Goal: Transaction & Acquisition: Book appointment/travel/reservation

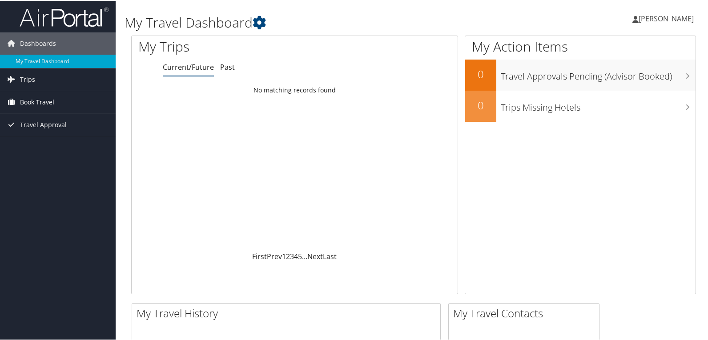
click at [26, 104] on span "Book Travel" at bounding box center [37, 101] width 34 height 22
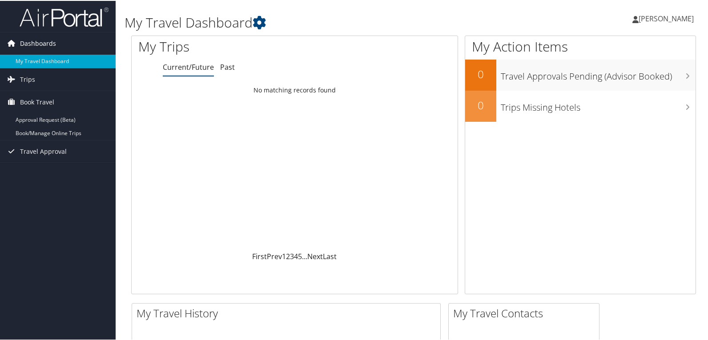
click at [20, 41] on span "Dashboards" at bounding box center [38, 43] width 36 height 22
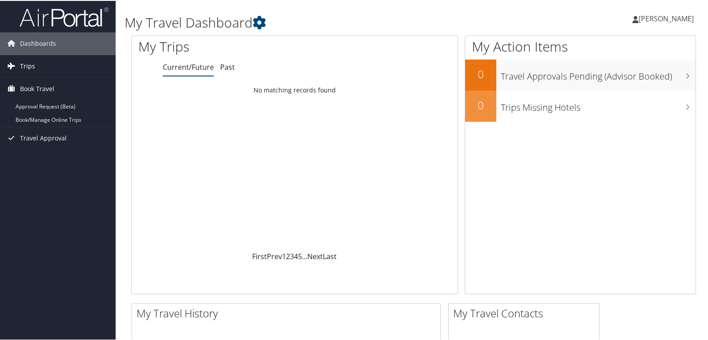
click at [19, 60] on link "Trips" at bounding box center [58, 65] width 116 height 22
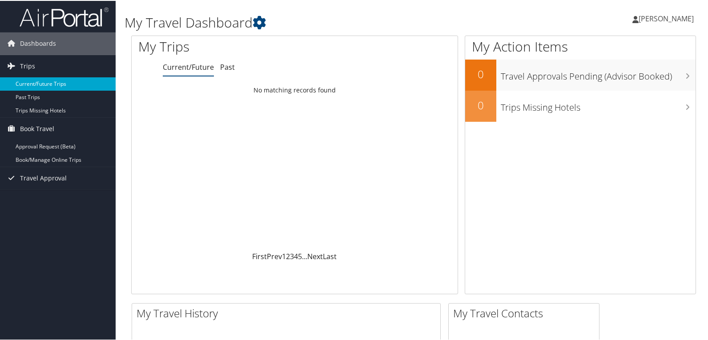
click at [22, 79] on link "Current/Future Trips" at bounding box center [58, 82] width 116 height 13
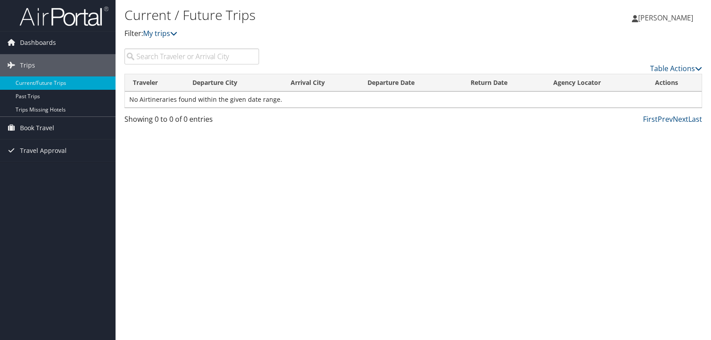
click at [30, 13] on img at bounding box center [64, 16] width 89 height 21
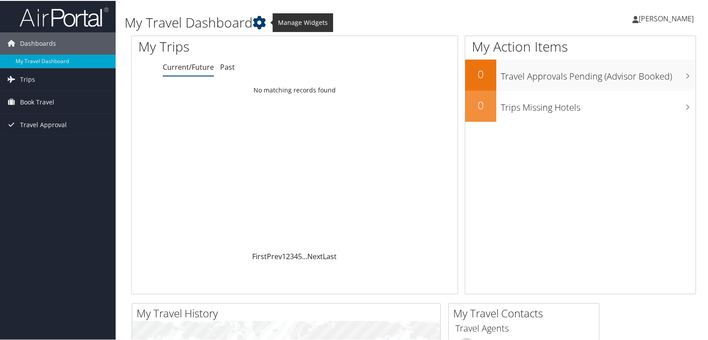
click at [256, 21] on icon at bounding box center [258, 21] width 13 height 13
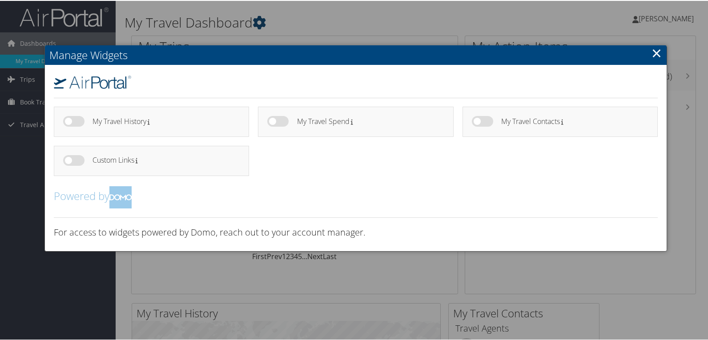
click at [256, 21] on div at bounding box center [355, 170] width 711 height 340
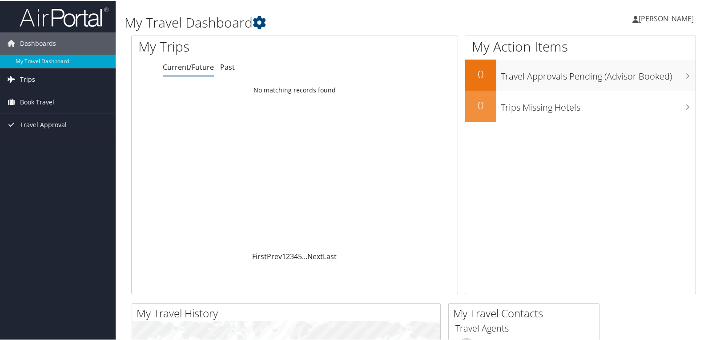
click at [26, 80] on span "Trips" at bounding box center [27, 79] width 15 height 22
click at [20, 143] on span "Book Travel" at bounding box center [37, 141] width 34 height 22
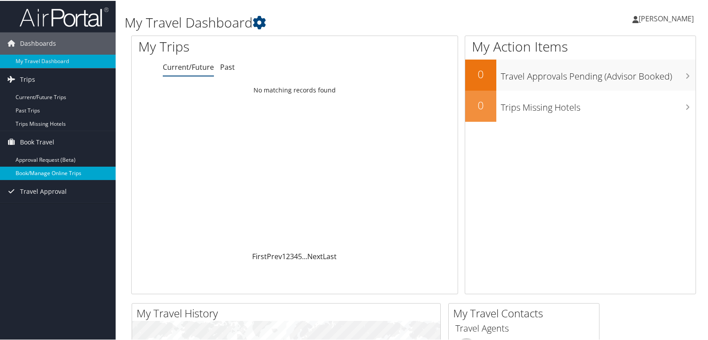
click at [23, 172] on link "Book/Manage Online Trips" at bounding box center [58, 172] width 116 height 13
